Goal: Complete application form

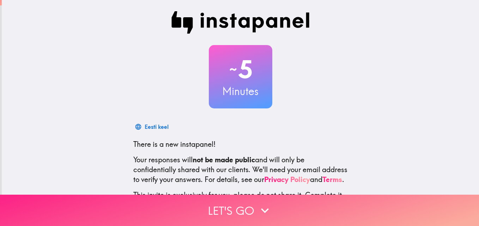
click at [270, 203] on icon "button" at bounding box center [265, 211] width 16 height 16
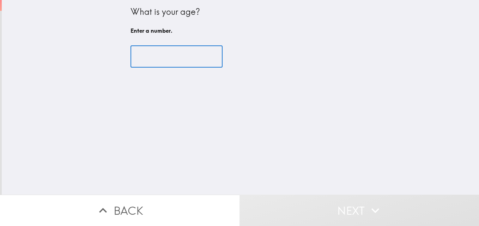
click at [177, 56] on input "number" at bounding box center [176, 57] width 92 height 22
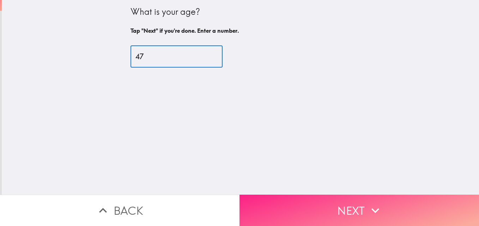
type input "47"
click at [351, 202] on button "Next" at bounding box center [358, 210] width 239 height 31
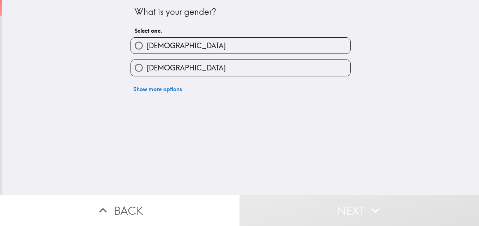
click at [263, 48] on label "[DEMOGRAPHIC_DATA]" at bounding box center [240, 46] width 219 height 16
click at [147, 48] on input "[DEMOGRAPHIC_DATA]" at bounding box center [139, 46] width 16 height 16
radio input "true"
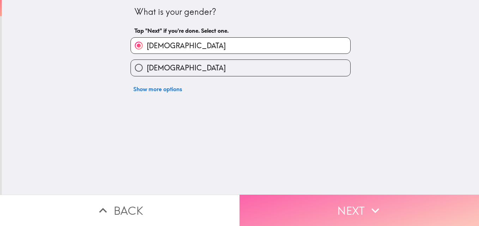
click at [349, 199] on button "Next" at bounding box center [358, 210] width 239 height 31
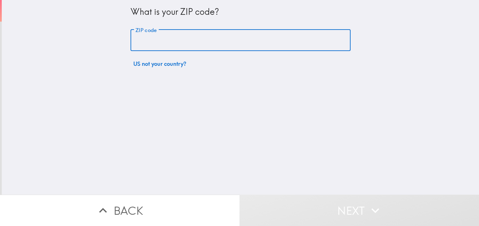
click at [233, 38] on input "ZIP code" at bounding box center [240, 41] width 220 height 22
type input "76053"
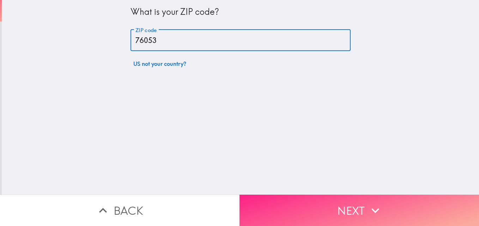
click at [339, 199] on button "Next" at bounding box center [358, 210] width 239 height 31
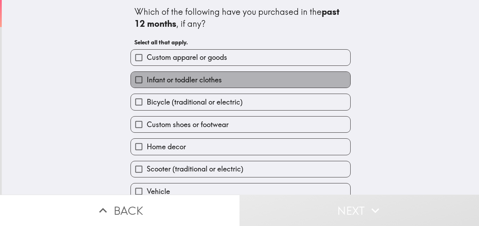
click at [220, 74] on label "Infant or toddler clothes" at bounding box center [240, 80] width 219 height 16
click at [147, 74] on input "Infant or toddler clothes" at bounding box center [139, 80] width 16 height 16
checkbox input "true"
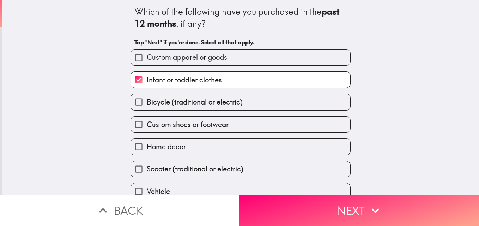
click at [210, 60] on span "Custom apparel or goods" at bounding box center [187, 58] width 80 height 10
click at [147, 60] on input "Custom apparel or goods" at bounding box center [139, 58] width 16 height 16
checkbox input "true"
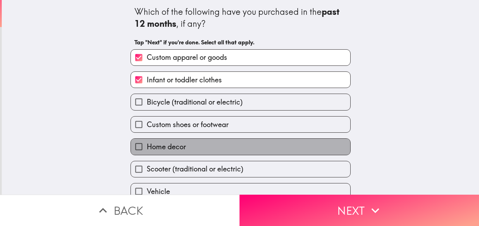
click at [205, 143] on label "Home decor" at bounding box center [240, 147] width 219 height 16
click at [147, 143] on input "Home decor" at bounding box center [139, 147] width 16 height 16
checkbox input "true"
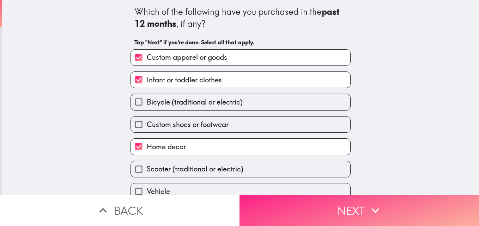
click at [374, 206] on icon "button" at bounding box center [375, 211] width 16 height 16
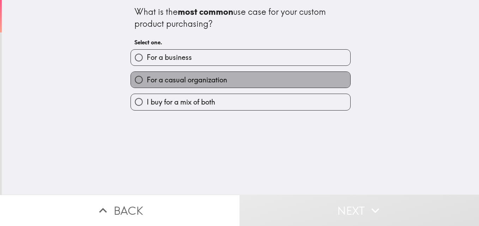
click at [246, 79] on label "For a casual organization" at bounding box center [240, 80] width 219 height 16
click at [147, 79] on input "For a casual organization" at bounding box center [139, 80] width 16 height 16
radio input "true"
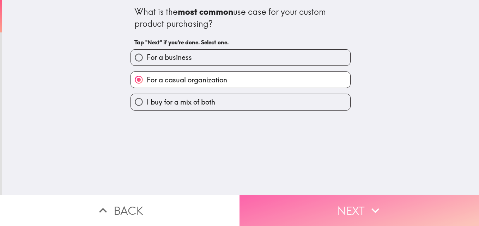
click at [358, 204] on button "Next" at bounding box center [358, 210] width 239 height 31
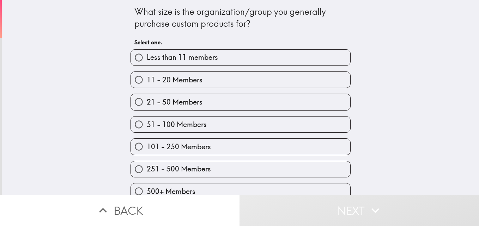
click at [265, 123] on label "51 - 100 Members" at bounding box center [240, 125] width 219 height 16
click at [147, 123] on input "51 - 100 Members" at bounding box center [139, 125] width 16 height 16
radio input "true"
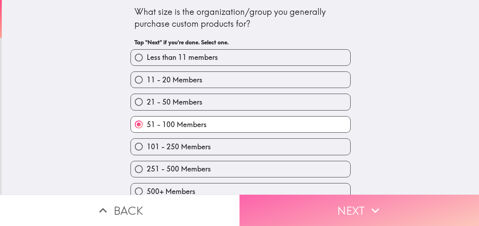
click at [351, 196] on button "Next" at bounding box center [358, 210] width 239 height 31
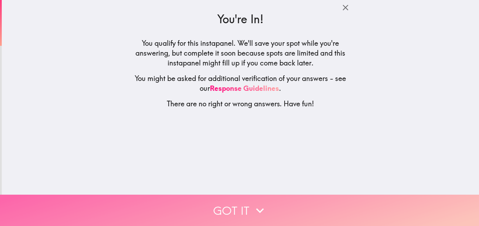
click at [248, 198] on button "Got it" at bounding box center [239, 210] width 479 height 31
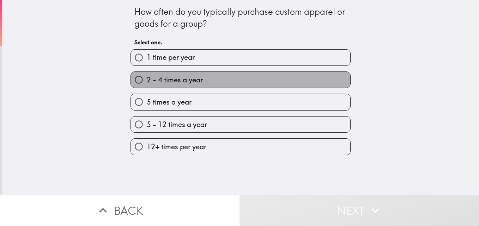
click at [228, 79] on label "2 - 4 times a year" at bounding box center [240, 80] width 219 height 16
click at [147, 79] on input "2 - 4 times a year" at bounding box center [139, 80] width 16 height 16
radio input "true"
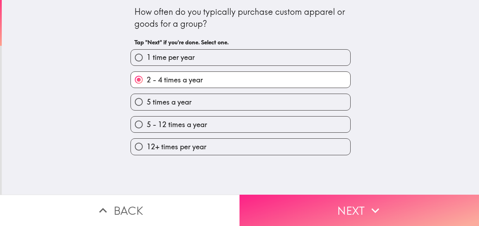
click at [352, 197] on button "Next" at bounding box center [358, 210] width 239 height 31
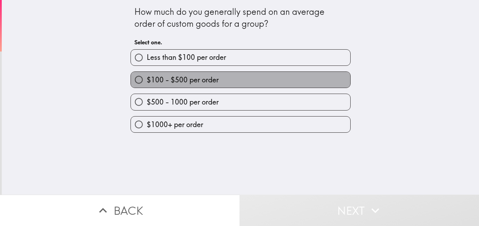
click at [240, 75] on label "$100 - $500 per order" at bounding box center [240, 80] width 219 height 16
click at [147, 75] on input "$100 - $500 per order" at bounding box center [139, 80] width 16 height 16
radio input "true"
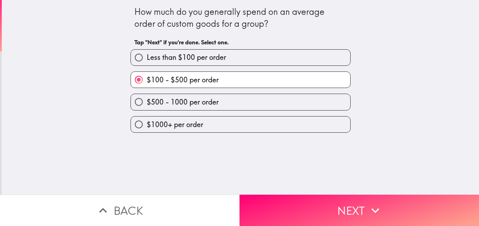
click at [266, 120] on label "$1000+ per order" at bounding box center [240, 125] width 219 height 16
click at [147, 120] on input "$1000+ per order" at bounding box center [139, 125] width 16 height 16
radio input "true"
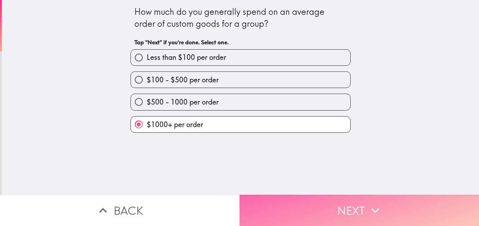
click at [328, 195] on button "Next" at bounding box center [358, 210] width 239 height 31
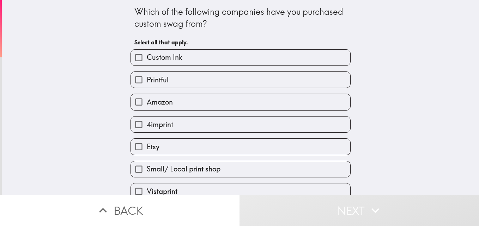
click at [229, 102] on label "Amazon" at bounding box center [240, 102] width 219 height 16
click at [147, 102] on input "Amazon" at bounding box center [139, 102] width 16 height 16
checkbox input "true"
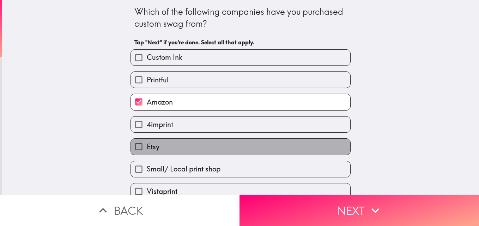
click at [225, 141] on label "Etsy" at bounding box center [240, 147] width 219 height 16
click at [147, 141] on input "Etsy" at bounding box center [139, 147] width 16 height 16
checkbox input "true"
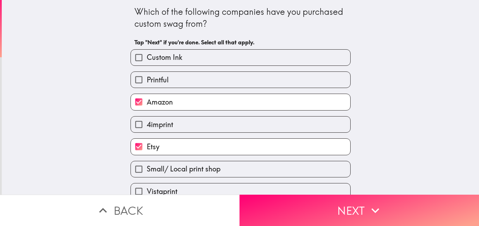
click at [215, 61] on label "Custom Ink" at bounding box center [240, 58] width 219 height 16
click at [147, 61] on input "Custom Ink" at bounding box center [139, 58] width 16 height 16
checkbox input "true"
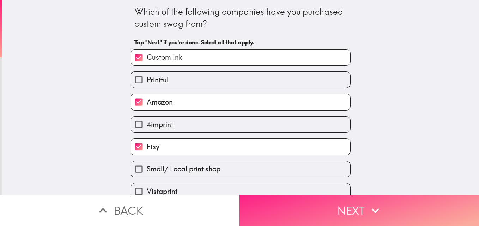
click at [335, 205] on button "Next" at bounding box center [358, 210] width 239 height 31
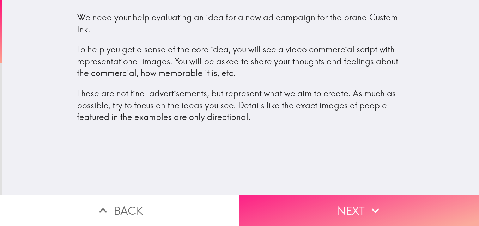
click at [362, 204] on button "Next" at bounding box center [358, 210] width 239 height 31
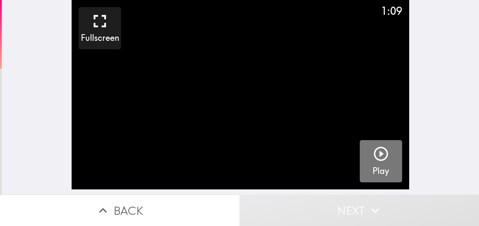
click at [376, 153] on icon "button" at bounding box center [381, 154] width 14 height 14
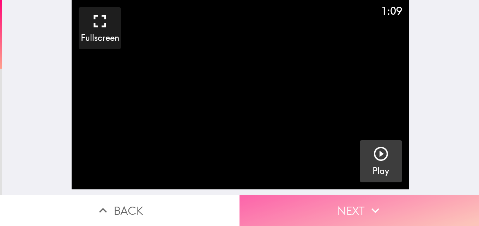
click at [367, 205] on icon "button" at bounding box center [375, 211] width 16 height 16
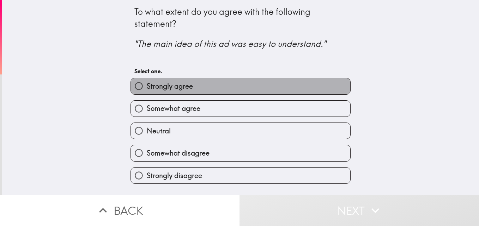
click at [263, 83] on label "Strongly agree" at bounding box center [240, 86] width 219 height 16
click at [147, 83] on input "Strongly agree" at bounding box center [139, 86] width 16 height 16
radio input "true"
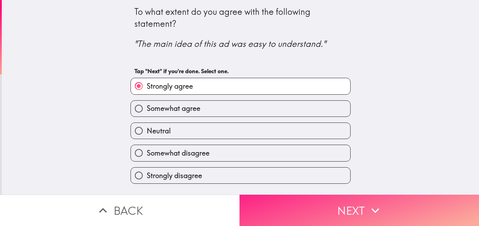
click at [342, 199] on button "Next" at bounding box center [358, 210] width 239 height 31
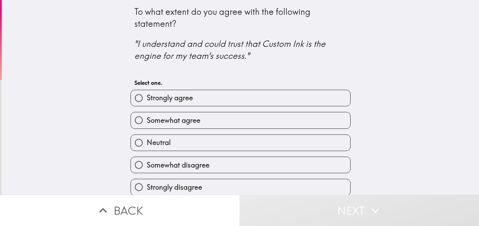
click at [241, 95] on label "Strongly agree" at bounding box center [240, 98] width 219 height 16
click at [147, 95] on input "Strongly agree" at bounding box center [139, 98] width 16 height 16
radio input "true"
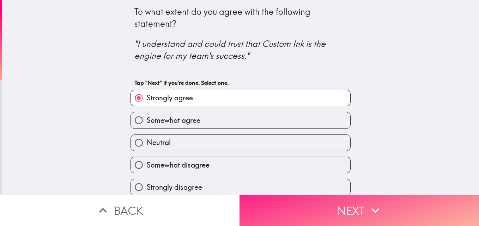
click at [354, 197] on button "Next" at bounding box center [358, 210] width 239 height 31
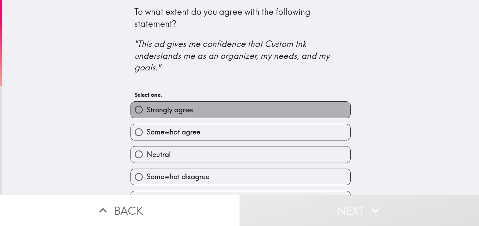
click at [255, 116] on label "Strongly agree" at bounding box center [240, 110] width 219 height 16
click at [147, 116] on input "Strongly agree" at bounding box center [139, 110] width 16 height 16
radio input "true"
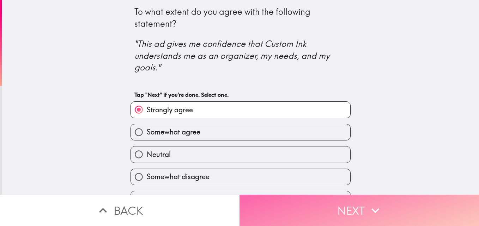
click at [342, 196] on button "Next" at bounding box center [358, 210] width 239 height 31
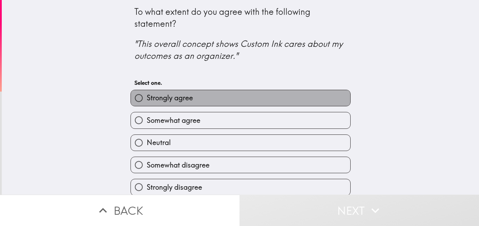
click at [269, 100] on label "Strongly agree" at bounding box center [240, 98] width 219 height 16
click at [147, 100] on input "Strongly agree" at bounding box center [139, 98] width 16 height 16
radio input "true"
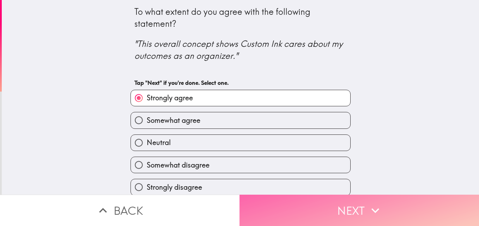
click at [343, 198] on button "Next" at bounding box center [358, 210] width 239 height 31
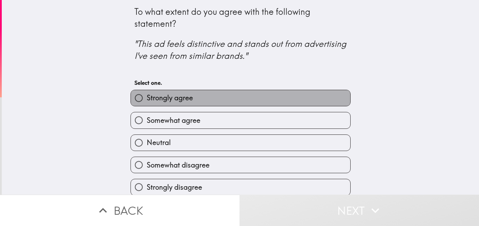
click at [270, 92] on label "Strongly agree" at bounding box center [240, 98] width 219 height 16
click at [147, 92] on input "Strongly agree" at bounding box center [139, 98] width 16 height 16
radio input "true"
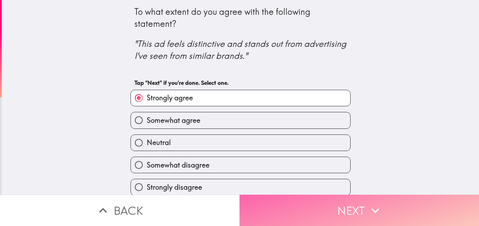
click at [344, 205] on button "Next" at bounding box center [358, 210] width 239 height 31
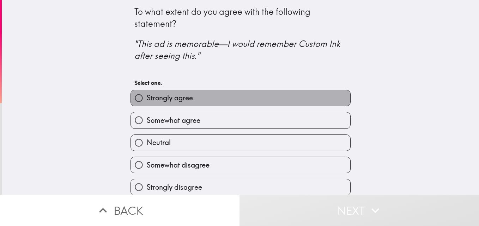
click at [263, 98] on label "Strongly agree" at bounding box center [240, 98] width 219 height 16
click at [147, 98] on input "Strongly agree" at bounding box center [139, 98] width 16 height 16
radio input "true"
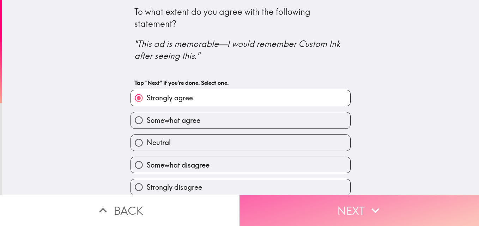
click at [338, 204] on button "Next" at bounding box center [358, 210] width 239 height 31
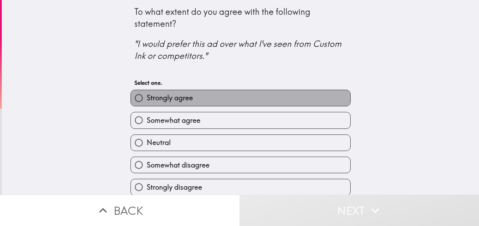
click at [256, 99] on label "Strongly agree" at bounding box center [240, 98] width 219 height 16
click at [147, 99] on input "Strongly agree" at bounding box center [139, 98] width 16 height 16
radio input "true"
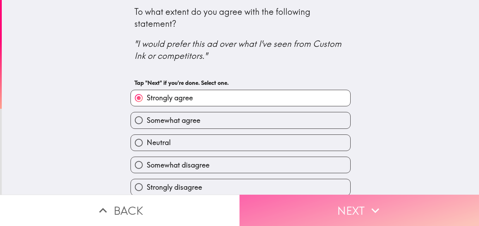
click at [326, 197] on button "Next" at bounding box center [358, 210] width 239 height 31
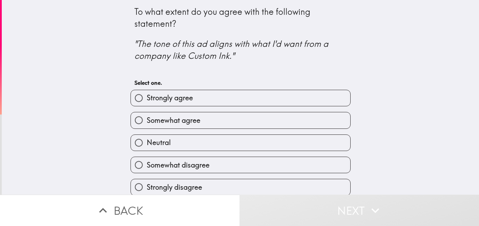
click at [272, 122] on label "Somewhat agree" at bounding box center [240, 120] width 219 height 16
click at [147, 122] on input "Somewhat agree" at bounding box center [139, 120] width 16 height 16
radio input "true"
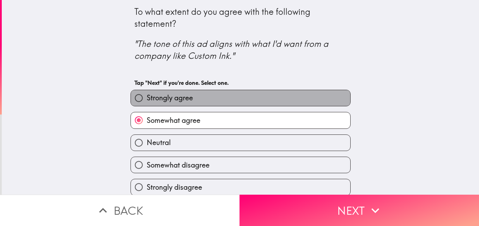
click at [253, 98] on label "Strongly agree" at bounding box center [240, 98] width 219 height 16
click at [147, 98] on input "Strongly agree" at bounding box center [139, 98] width 16 height 16
radio input "true"
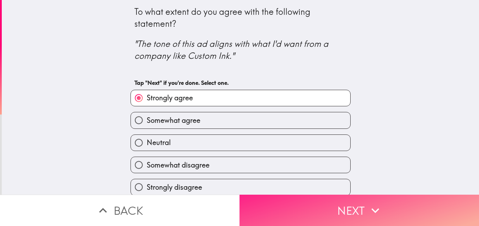
click at [339, 207] on button "Next" at bounding box center [358, 210] width 239 height 31
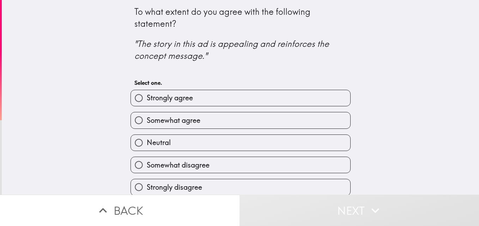
click at [236, 97] on label "Strongly agree" at bounding box center [240, 98] width 219 height 16
click at [147, 97] on input "Strongly agree" at bounding box center [139, 98] width 16 height 16
radio input "true"
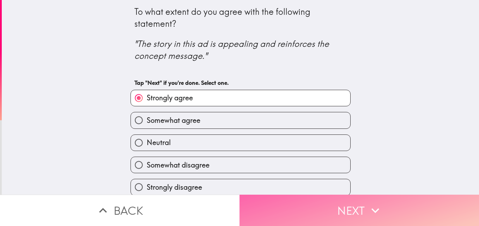
click at [327, 204] on button "Next" at bounding box center [358, 210] width 239 height 31
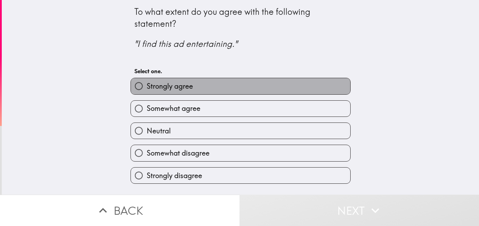
click at [229, 88] on label "Strongly agree" at bounding box center [240, 86] width 219 height 16
click at [147, 88] on input "Strongly agree" at bounding box center [139, 86] width 16 height 16
radio input "true"
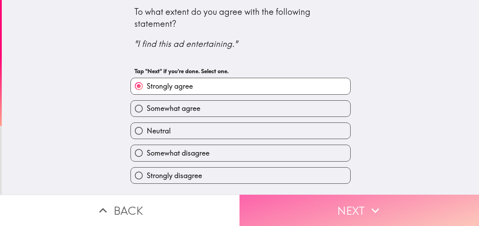
click at [332, 204] on button "Next" at bounding box center [358, 210] width 239 height 31
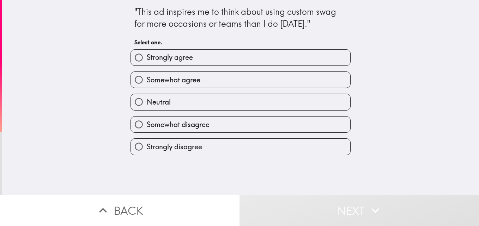
click at [230, 57] on label "Strongly agree" at bounding box center [240, 58] width 219 height 16
click at [147, 57] on input "Strongly agree" at bounding box center [139, 58] width 16 height 16
radio input "true"
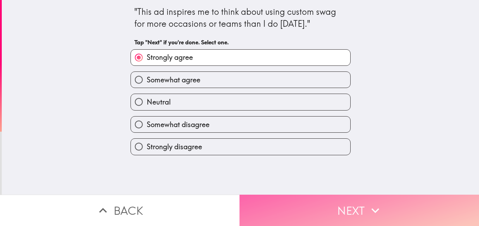
click at [318, 207] on button "Next" at bounding box center [358, 210] width 239 height 31
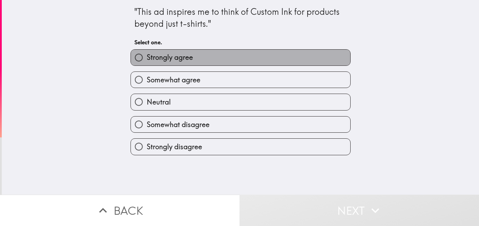
click at [235, 62] on label "Strongly agree" at bounding box center [240, 58] width 219 height 16
click at [147, 62] on input "Strongly agree" at bounding box center [139, 58] width 16 height 16
radio input "true"
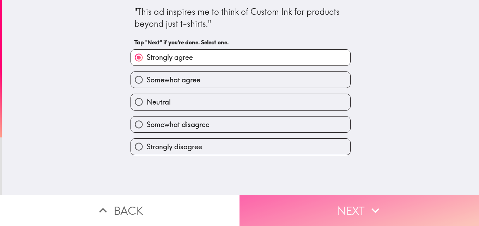
click at [304, 200] on button "Next" at bounding box center [358, 210] width 239 height 31
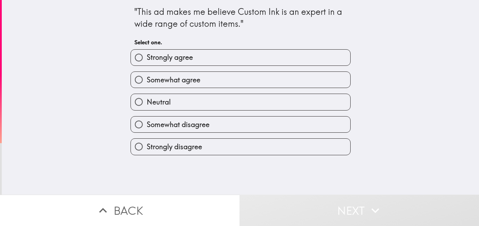
click at [223, 54] on label "Strongly agree" at bounding box center [240, 58] width 219 height 16
click at [147, 54] on input "Strongly agree" at bounding box center [139, 58] width 16 height 16
radio input "true"
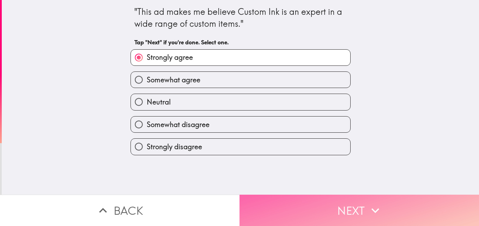
click at [311, 201] on button "Next" at bounding box center [358, 210] width 239 height 31
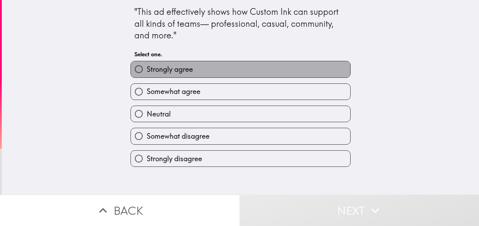
click at [225, 67] on label "Strongly agree" at bounding box center [240, 69] width 219 height 16
click at [147, 67] on input "Strongly agree" at bounding box center [139, 69] width 16 height 16
radio input "true"
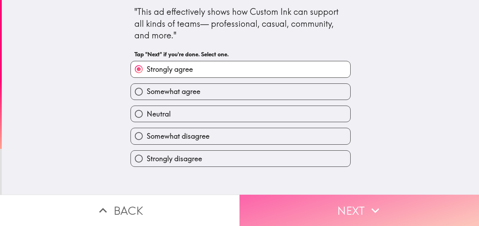
click at [306, 211] on button "Next" at bounding box center [358, 210] width 239 height 31
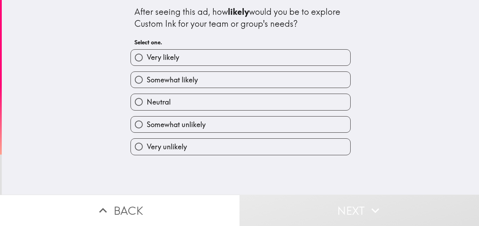
click at [220, 54] on label "Very likely" at bounding box center [240, 58] width 219 height 16
click at [147, 54] on input "Very likely" at bounding box center [139, 58] width 16 height 16
radio input "true"
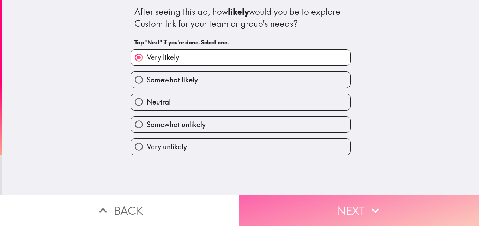
click at [320, 206] on button "Next" at bounding box center [358, 210] width 239 height 31
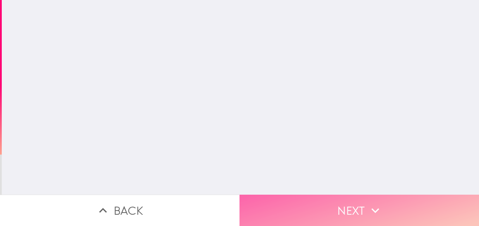
click at [320, 206] on button "Next" at bounding box center [358, 210] width 239 height 31
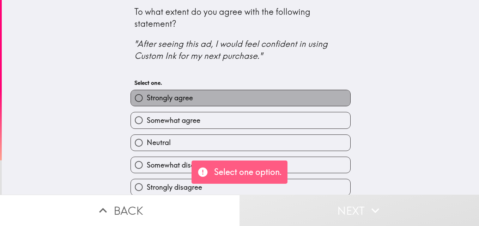
click at [236, 99] on label "Strongly agree" at bounding box center [240, 98] width 219 height 16
click at [147, 99] on input "Strongly agree" at bounding box center [139, 98] width 16 height 16
radio input "true"
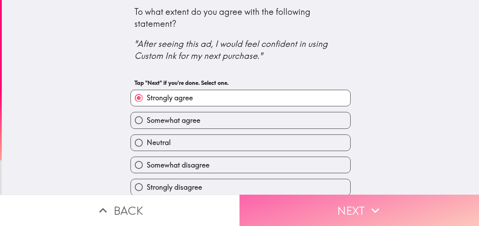
click at [311, 198] on button "Next" at bounding box center [358, 210] width 239 height 31
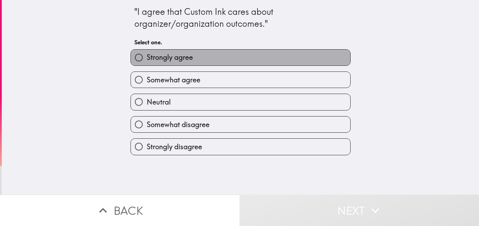
click at [232, 57] on label "Strongly agree" at bounding box center [240, 58] width 219 height 16
click at [147, 57] on input "Strongly agree" at bounding box center [139, 58] width 16 height 16
radio input "true"
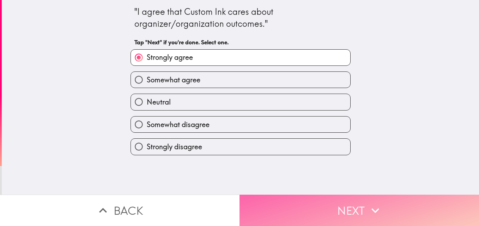
click at [308, 200] on button "Next" at bounding box center [358, 210] width 239 height 31
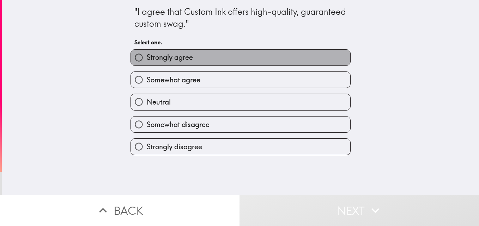
click at [207, 58] on label "Strongly agree" at bounding box center [240, 58] width 219 height 16
click at [147, 58] on input "Strongly agree" at bounding box center [139, 58] width 16 height 16
radio input "true"
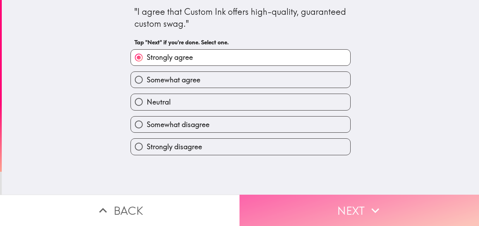
click at [283, 198] on button "Next" at bounding box center [358, 210] width 239 height 31
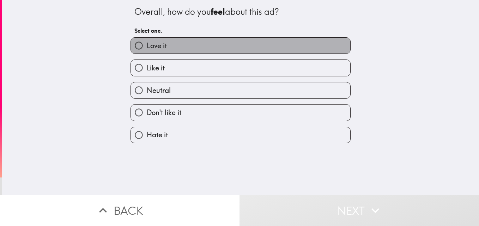
click at [204, 41] on label "Love it" at bounding box center [240, 46] width 219 height 16
click at [147, 41] on input "Love it" at bounding box center [139, 46] width 16 height 16
radio input "true"
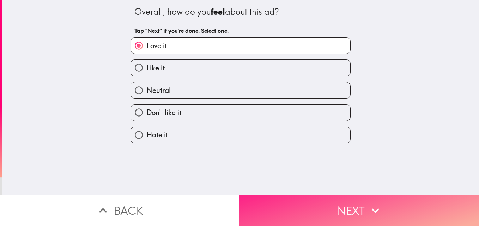
click at [295, 195] on button "Next" at bounding box center [358, 210] width 239 height 31
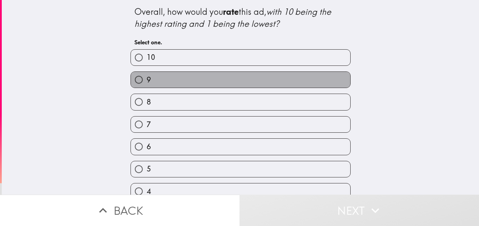
click at [224, 81] on label "9" at bounding box center [240, 80] width 219 height 16
click at [147, 81] on input "9" at bounding box center [139, 80] width 16 height 16
radio input "true"
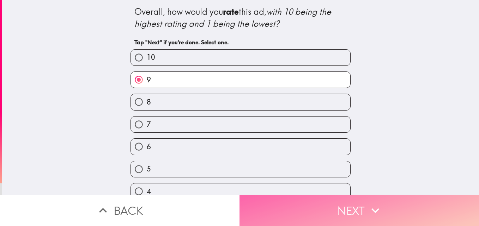
click at [307, 195] on button "Next" at bounding box center [358, 210] width 239 height 31
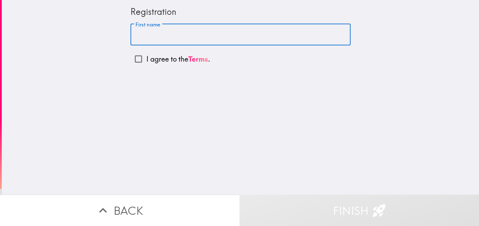
click at [183, 32] on input "First name" at bounding box center [240, 35] width 220 height 22
type input "[PERSON_NAME]"
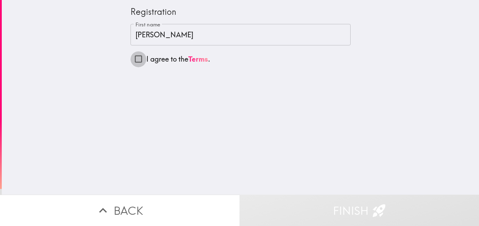
click at [131, 58] on input "I agree to the Terms ." at bounding box center [138, 59] width 16 height 16
checkbox input "true"
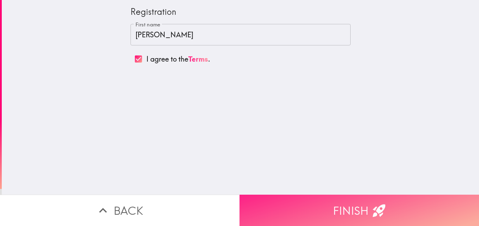
click at [336, 206] on button "Finish" at bounding box center [358, 210] width 239 height 31
